Goal: Task Accomplishment & Management: Complete application form

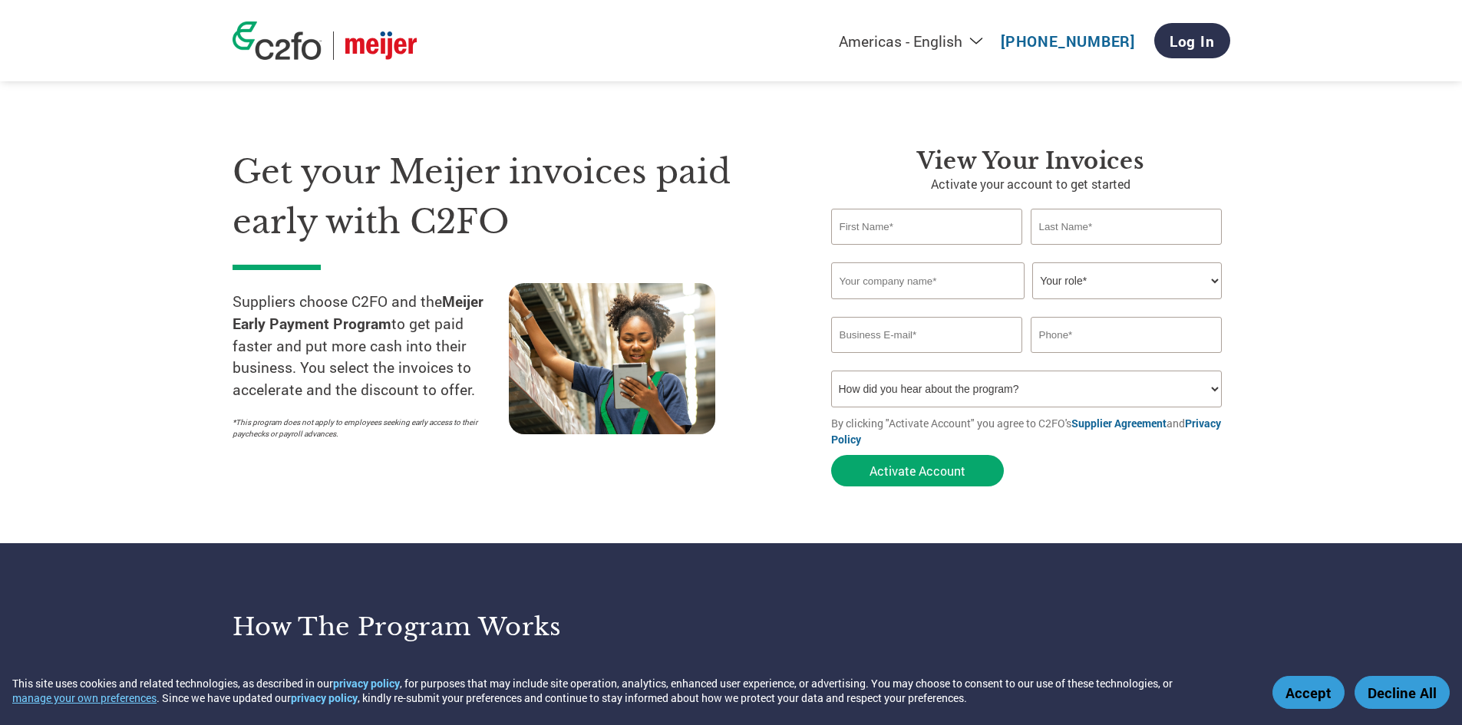
click at [896, 230] on input "text" at bounding box center [927, 227] width 192 height 36
type input "Will"
click at [1036, 228] on input "text" at bounding box center [1127, 227] width 192 height 36
type input "[PERSON_NAME]"
click at [909, 275] on input "text" at bounding box center [927, 280] width 193 height 37
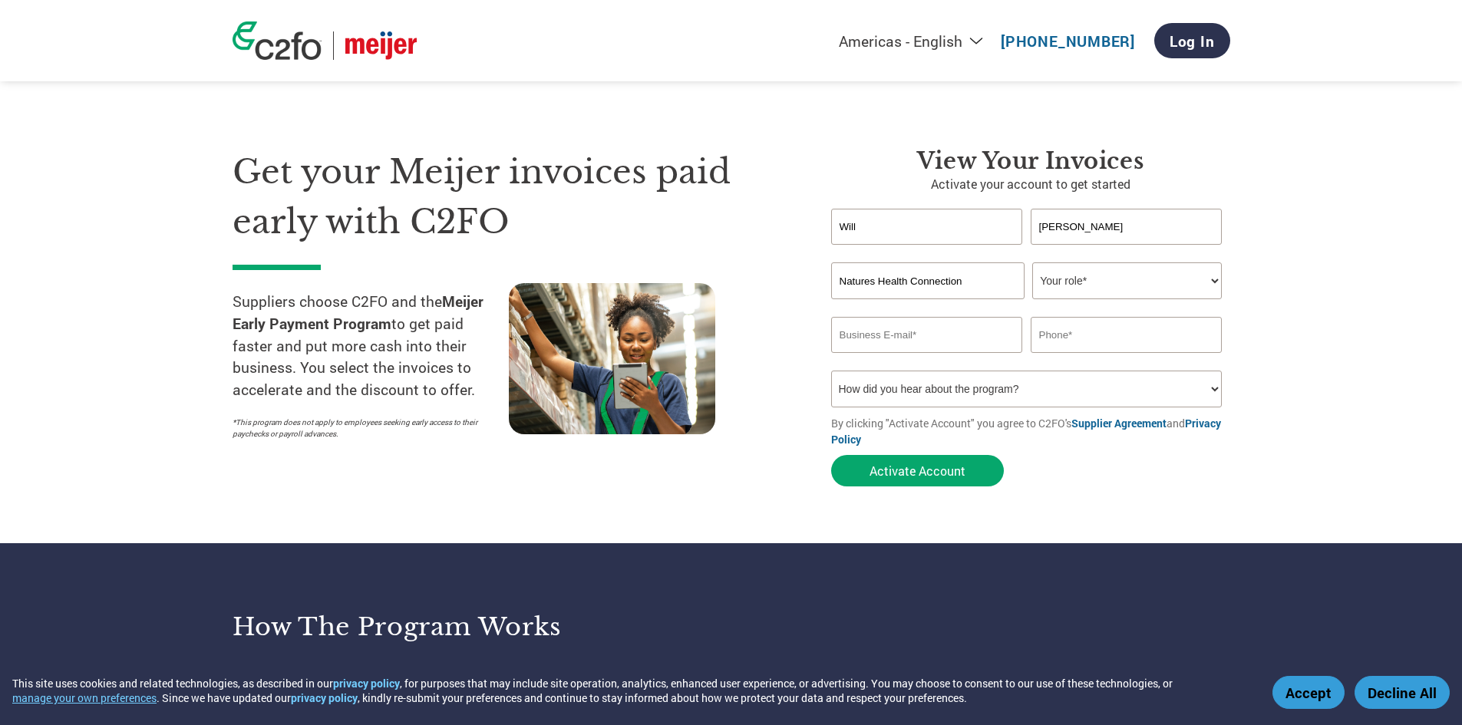
type input "Natures Health Connection"
click at [1068, 279] on select "Your role* CFO Controller Credit Manager Finance Director Treasurer CEO Preside…" at bounding box center [1127, 280] width 190 height 37
select select "CONTROLLER"
click at [1032, 262] on select "Your role* CFO Controller Credit Manager Finance Director Treasurer CEO Preside…" at bounding box center [1127, 280] width 190 height 37
click at [925, 324] on input "email" at bounding box center [927, 335] width 192 height 36
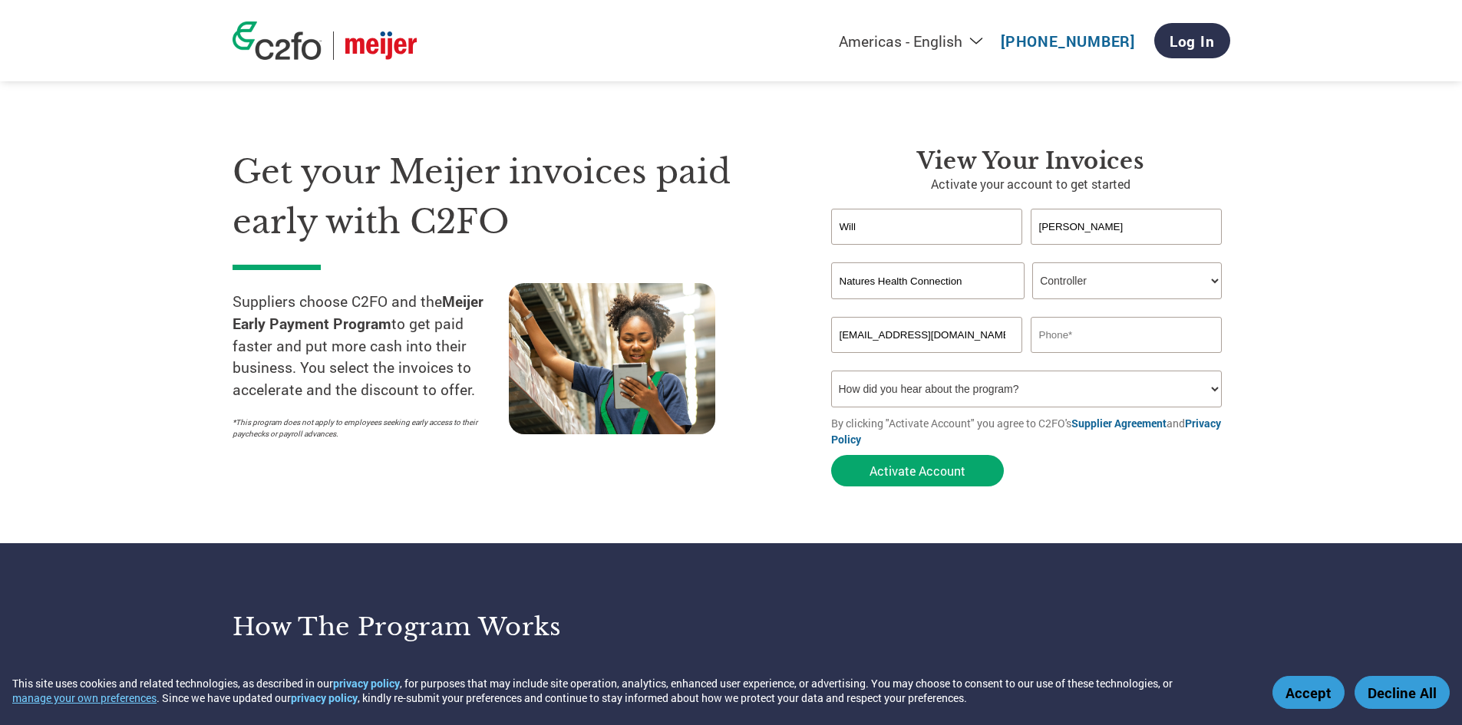
type input "[EMAIL_ADDRESS][DOMAIN_NAME]"
click at [1049, 338] on input "text" at bounding box center [1127, 335] width 192 height 36
type input "[PHONE_NUMBER]"
click at [984, 393] on select "How did you hear about the program? Received a letter Email Social Media Online…" at bounding box center [1026, 389] width 391 height 37
select select "Email"
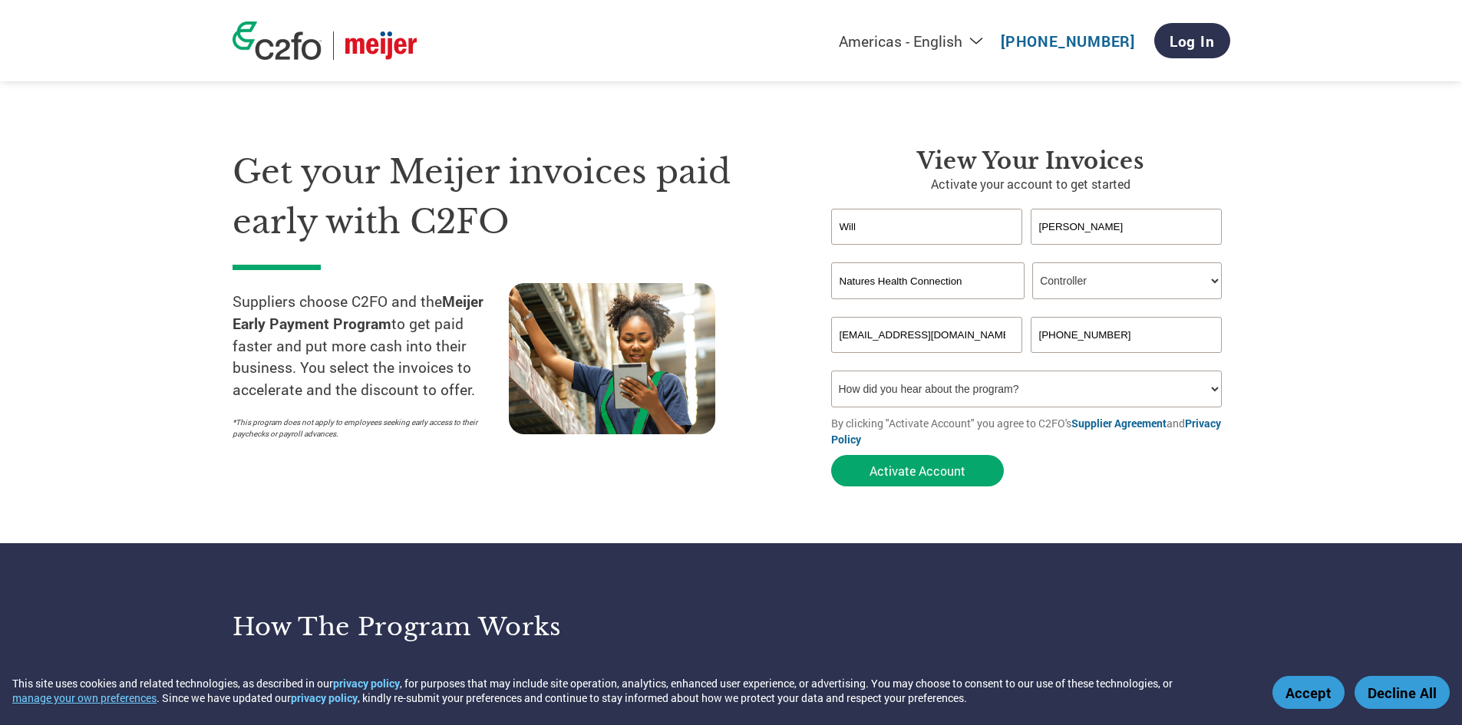
click at [831, 371] on select "How did you hear about the program? Received a letter Email Social Media Online…" at bounding box center [1026, 389] width 391 height 37
click at [926, 473] on button "Activate Account" at bounding box center [917, 470] width 173 height 31
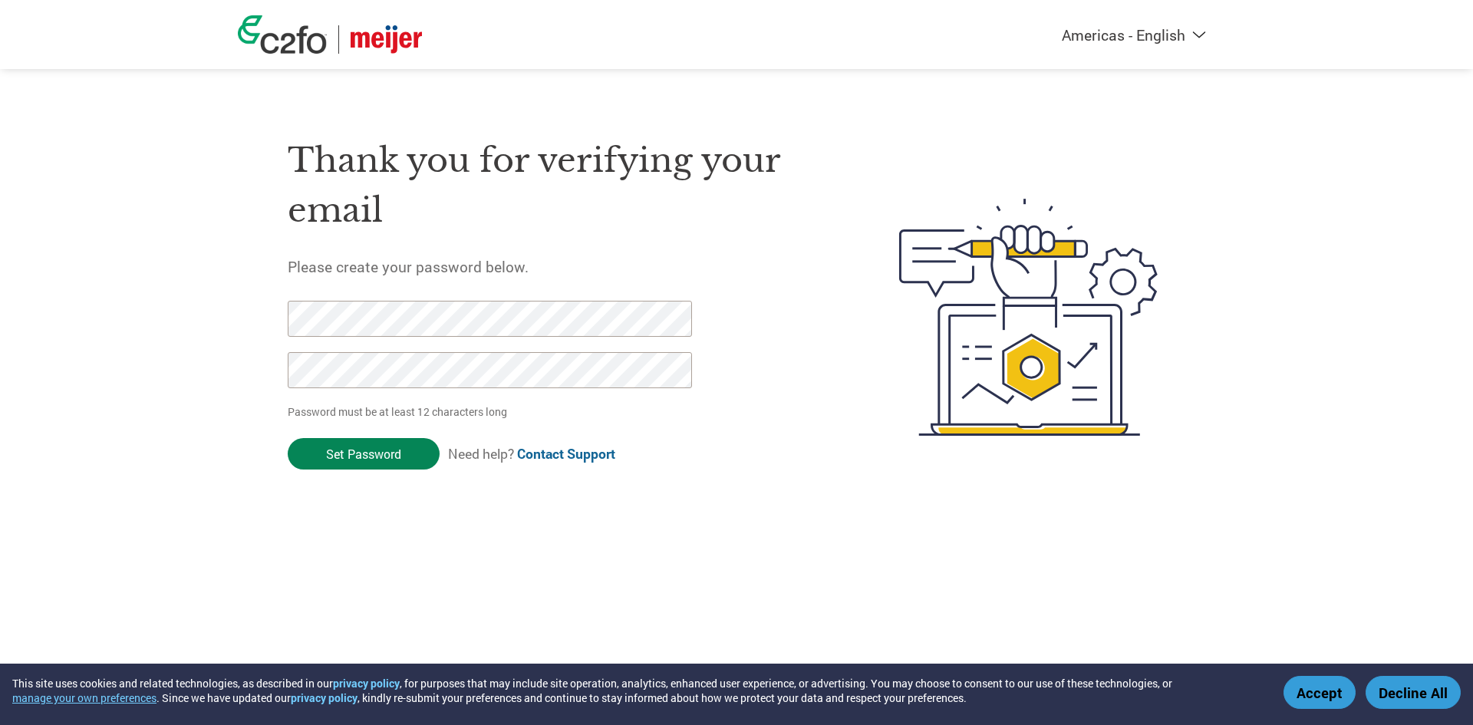
click at [357, 458] on input "Set Password" at bounding box center [364, 453] width 152 height 31
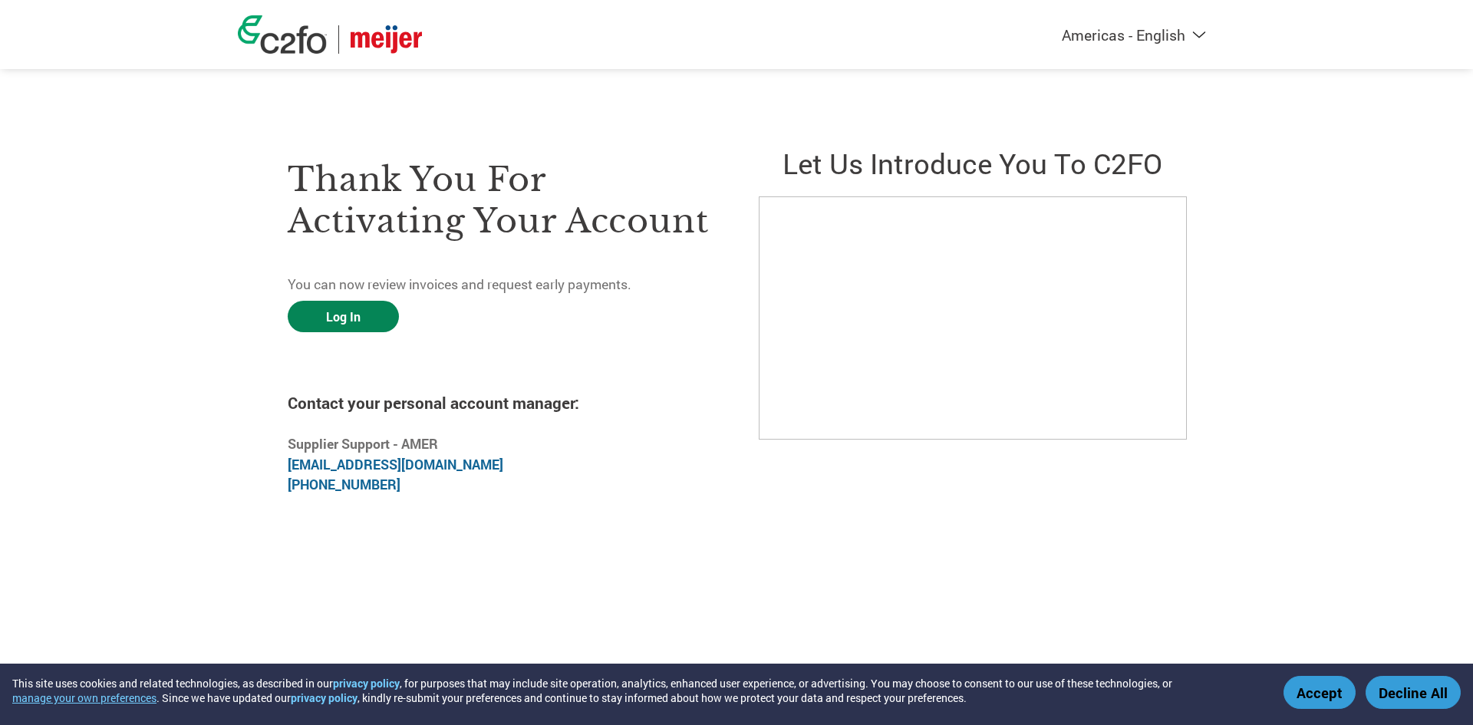
click at [348, 329] on link "Log In" at bounding box center [343, 316] width 111 height 31
